Goal: Information Seeking & Learning: Learn about a topic

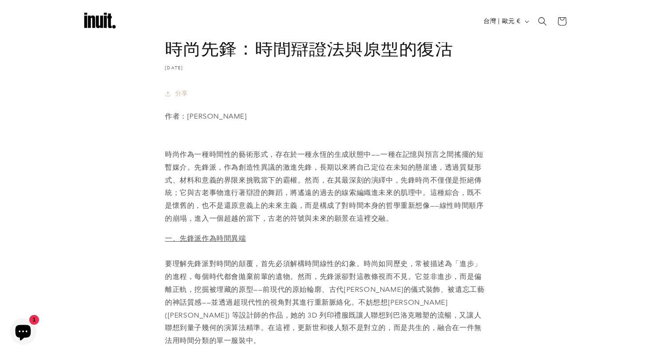
scroll to position [793, 0]
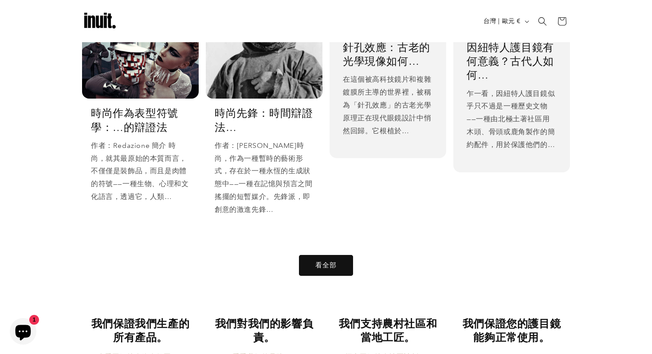
scroll to position [1546, 0]
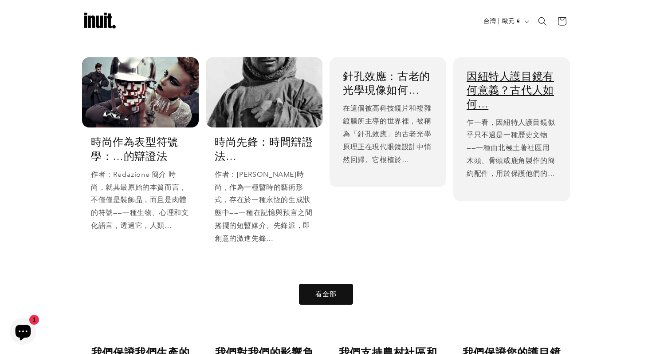
click at [538, 83] on link "因紐特人護目鏡有何意義？古代人如何…" at bounding box center [512, 90] width 90 height 42
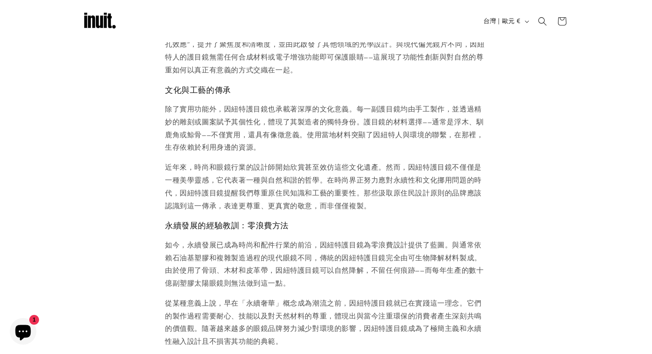
scroll to position [293, 0]
